Goal: Communication & Community: Participate in discussion

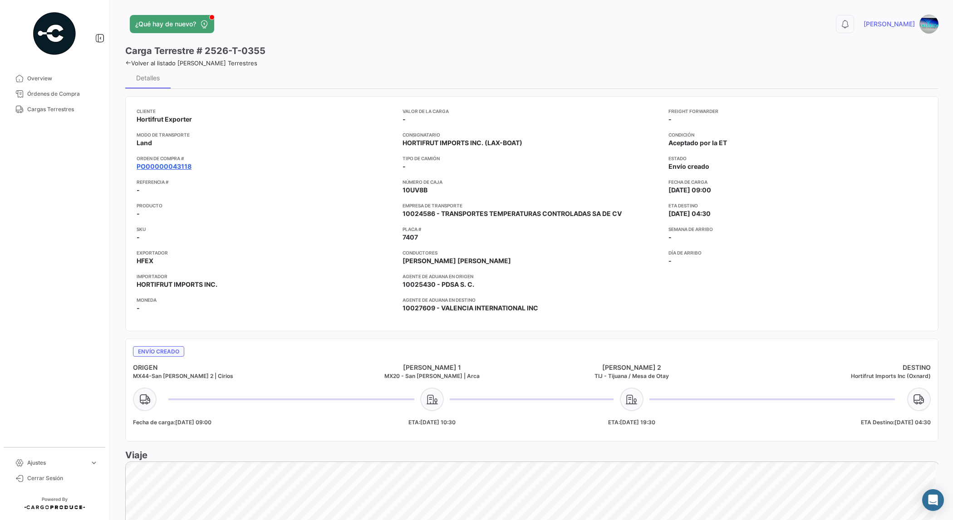
click at [174, 165] on link "PO00000043118" at bounding box center [164, 166] width 55 height 9
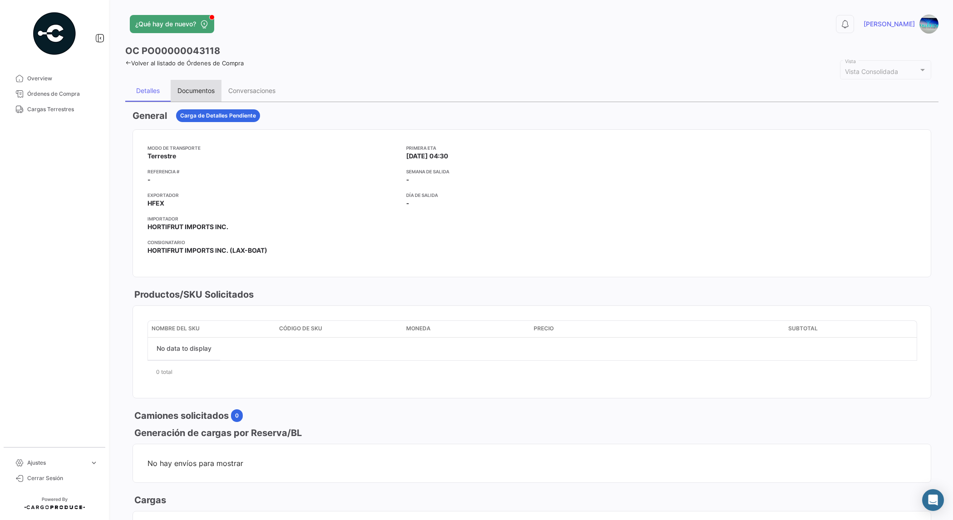
click at [209, 93] on div "Documentos" at bounding box center [195, 91] width 37 height 8
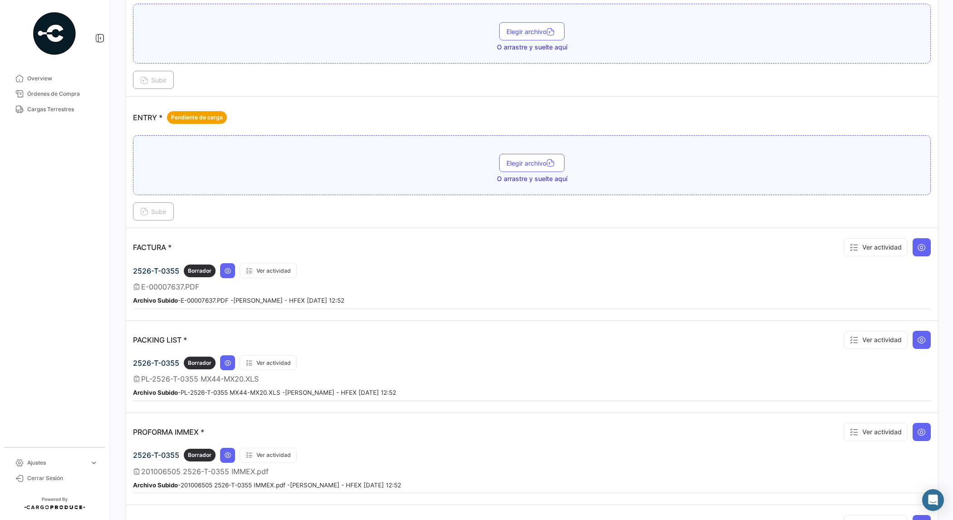
scroll to position [510, 0]
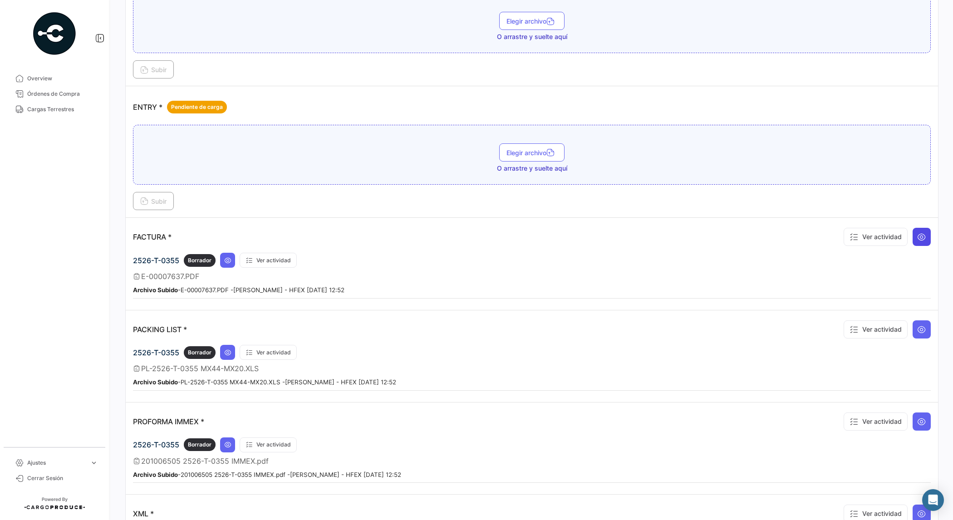
click at [917, 238] on icon at bounding box center [921, 236] width 9 height 9
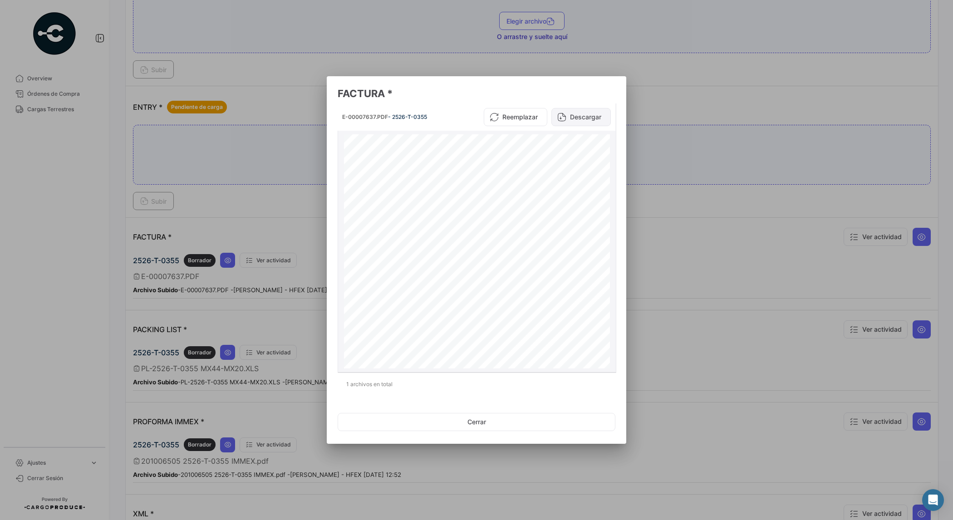
click at [590, 119] on button "Descargar" at bounding box center [580, 117] width 59 height 18
click at [475, 417] on button "Cerrar" at bounding box center [476, 422] width 278 height 18
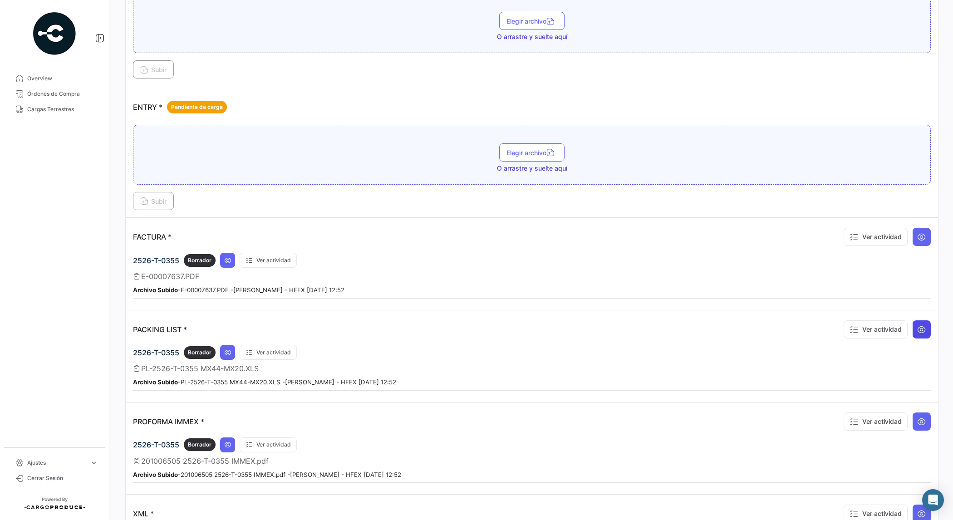
click at [912, 332] on button at bounding box center [921, 329] width 18 height 18
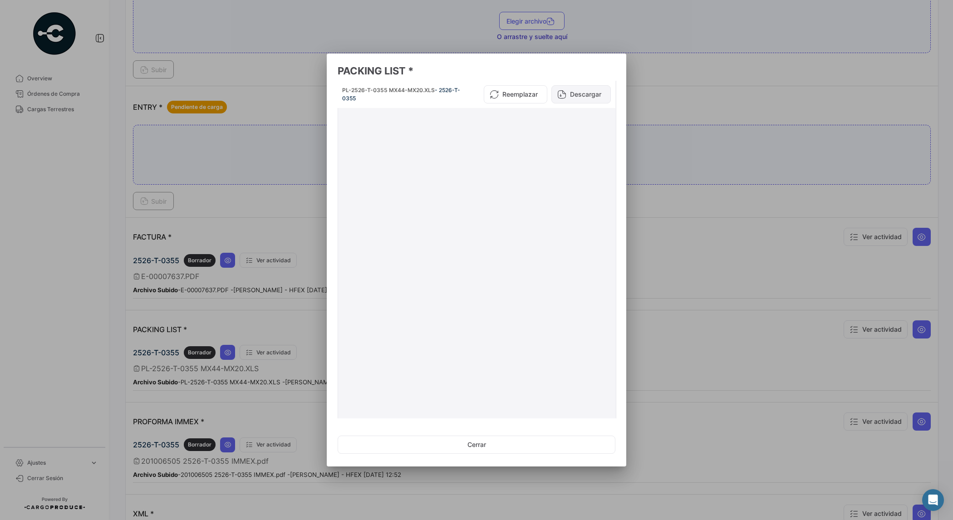
click at [573, 92] on button "Descargar" at bounding box center [580, 94] width 59 height 18
click at [586, 93] on button "Descargar" at bounding box center [580, 94] width 59 height 18
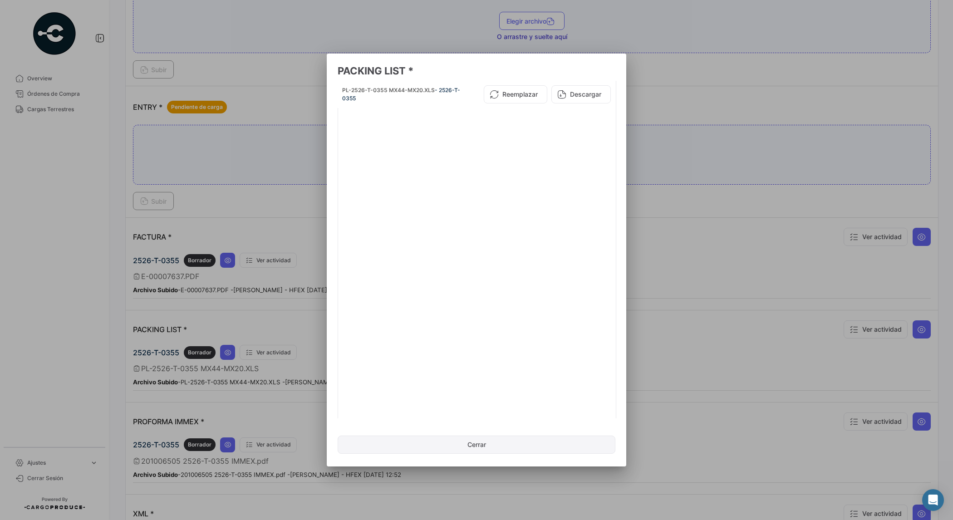
click at [462, 450] on button "Cerrar" at bounding box center [476, 444] width 278 height 18
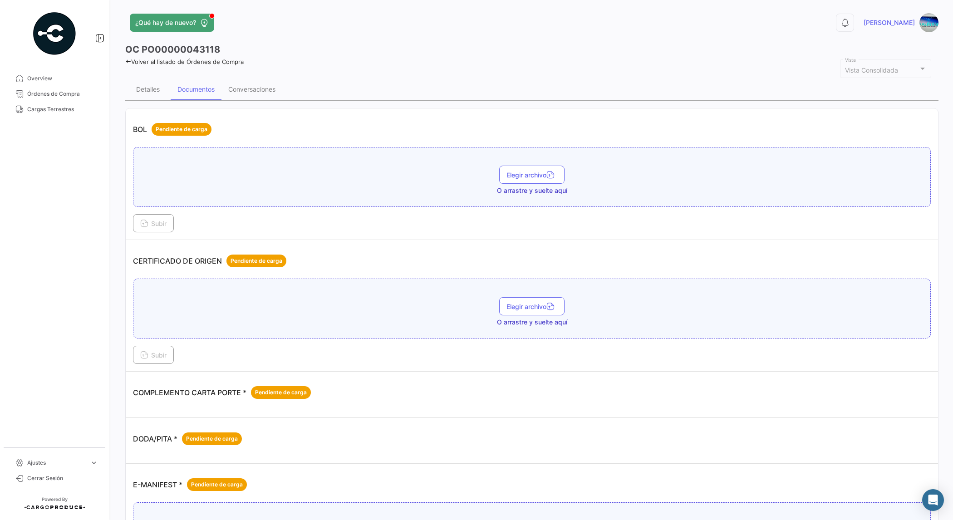
scroll to position [0, 0]
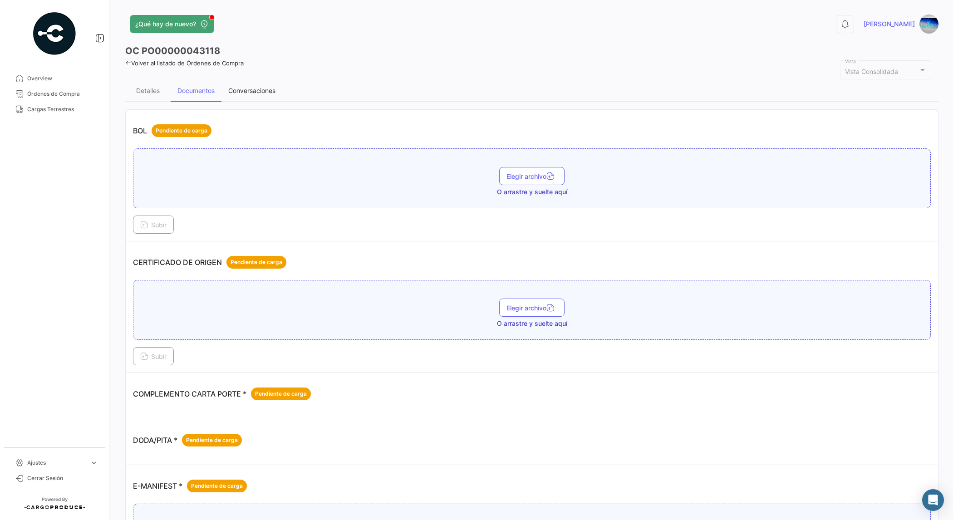
click at [266, 94] on div "Conversaciones" at bounding box center [251, 91] width 47 height 8
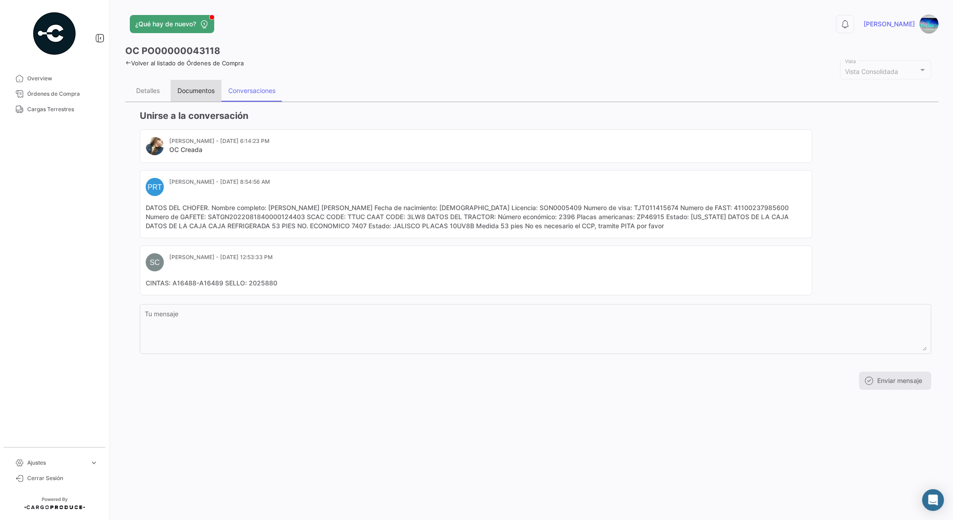
click at [193, 84] on div "Documentos" at bounding box center [196, 91] width 51 height 22
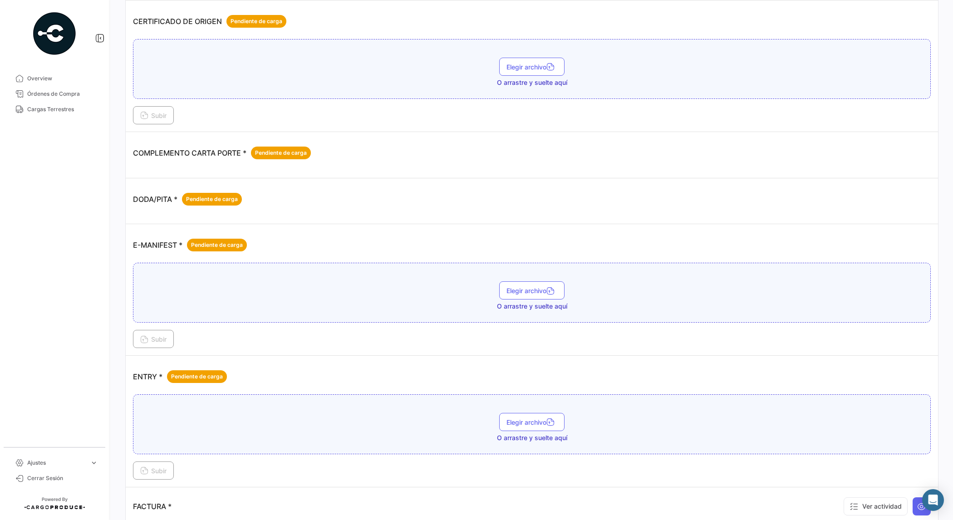
scroll to position [283, 0]
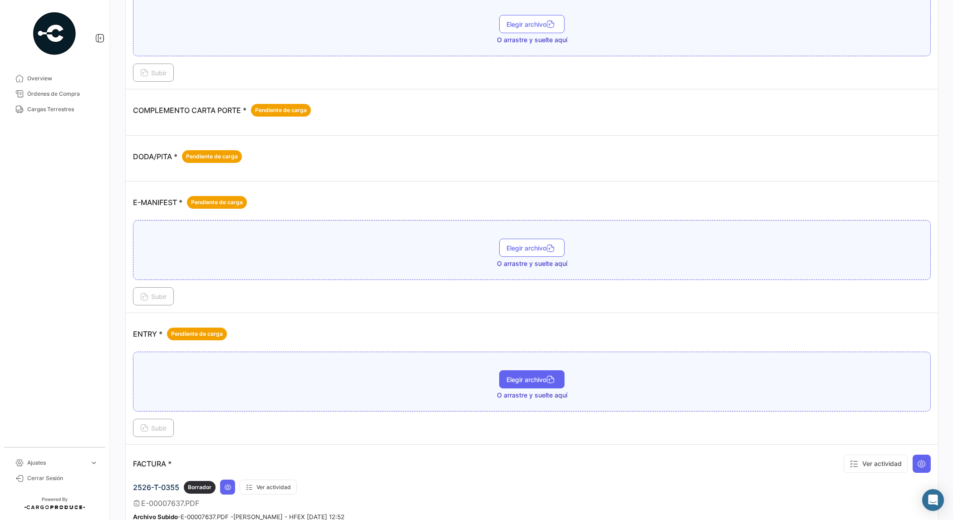
click at [518, 376] on button "Elegir archivo" at bounding box center [531, 379] width 65 height 18
click at [152, 425] on button "Subir" at bounding box center [153, 428] width 41 height 18
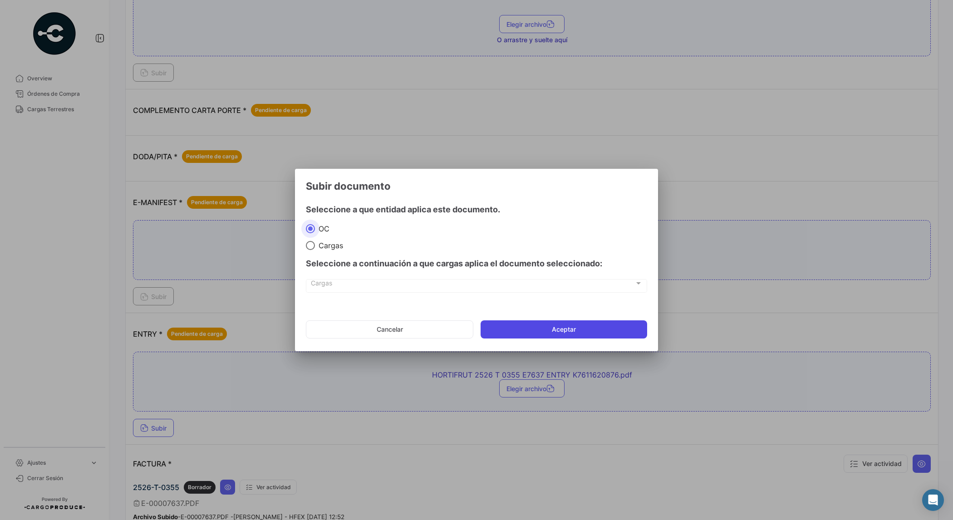
click at [538, 328] on button "Aceptar" at bounding box center [563, 329] width 166 height 18
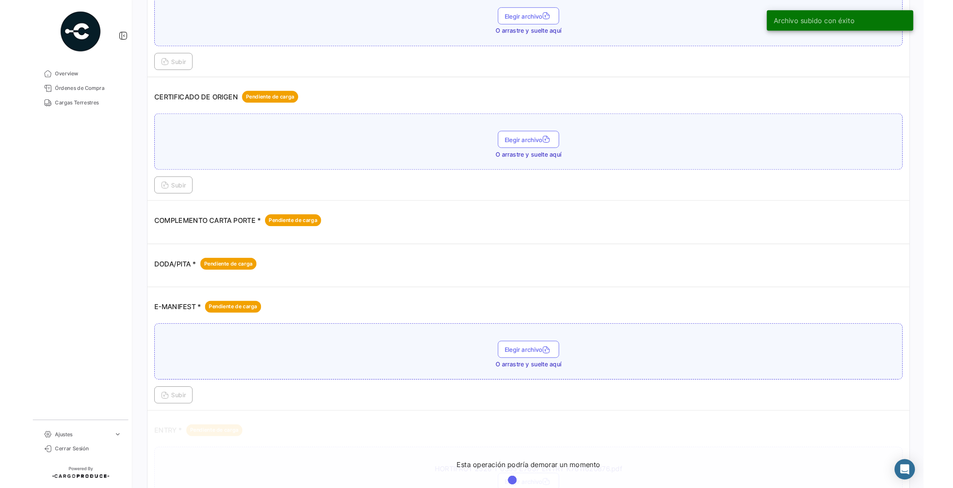
scroll to position [0, 0]
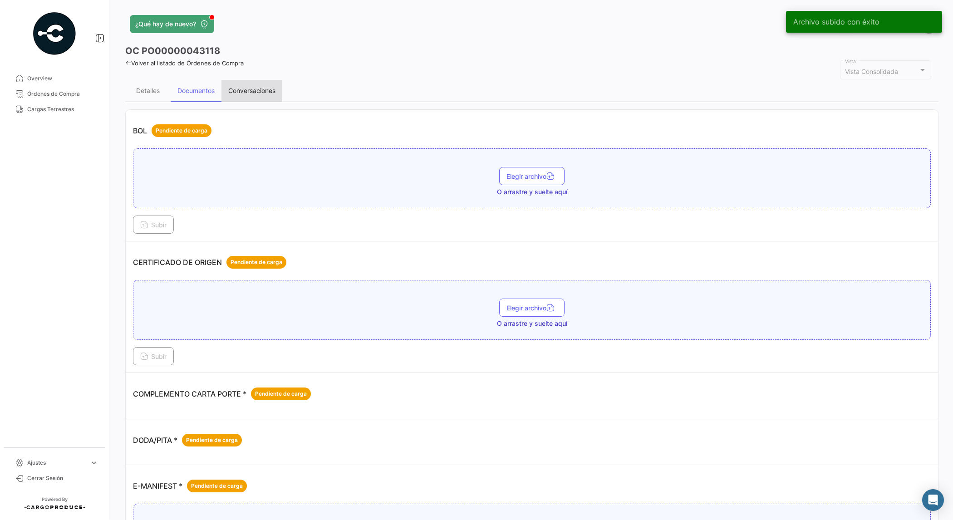
click at [250, 89] on div "Conversaciones" at bounding box center [251, 91] width 47 height 8
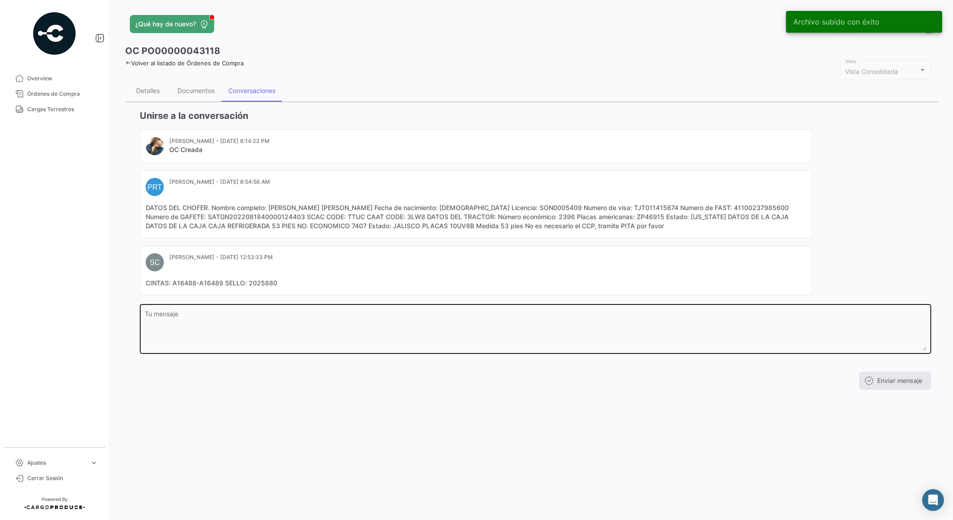
click at [246, 310] on div "Tu mensaje" at bounding box center [536, 328] width 782 height 51
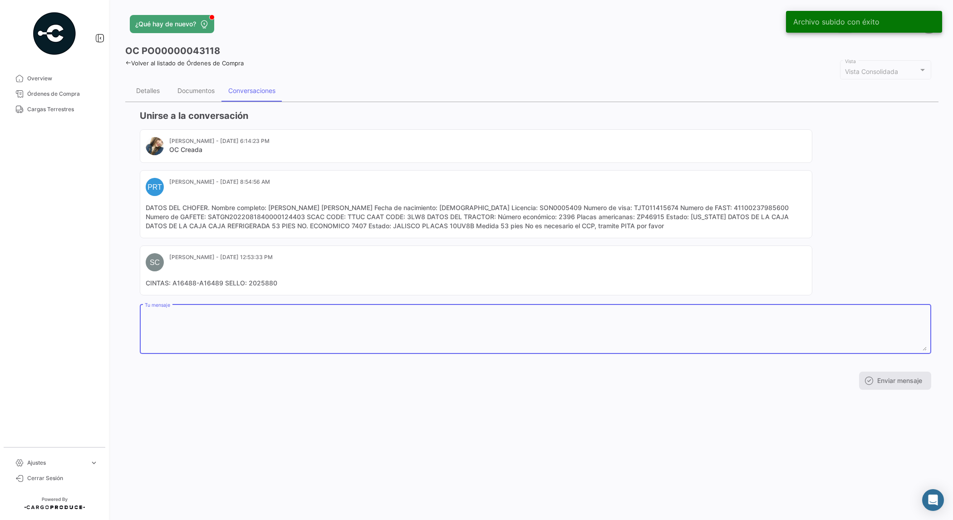
paste textarea "HORTIFRUT 2526 T 0355 E7637 ENTRY K7611620876"
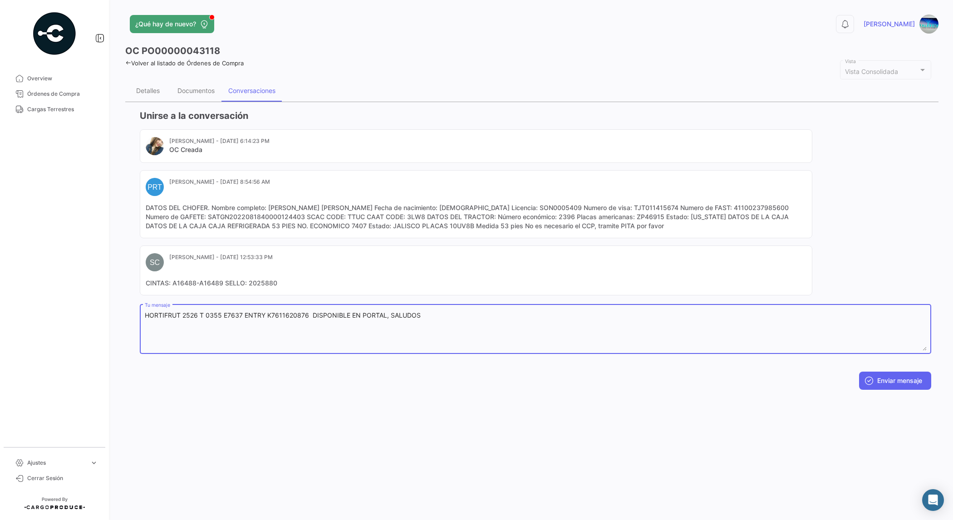
drag, startPoint x: 435, startPoint y: 318, endPoint x: 144, endPoint y: 323, distance: 291.7
click at [145, 323] on textarea "HORTIFRUT 2526 T 0355 E7637 ENTRY K7611620876 DISPONIBLE EN PORTAL, SALUDOS" at bounding box center [536, 331] width 782 height 40
type textarea "HORTIFRUT 2526 T 0355 E7637 ENTRY K7611620876 DISPONIBLE EN PORTAL, SALUDOS"
click at [891, 377] on button "Enviar mensaje" at bounding box center [895, 380] width 72 height 18
